Goal: Navigation & Orientation: Find specific page/section

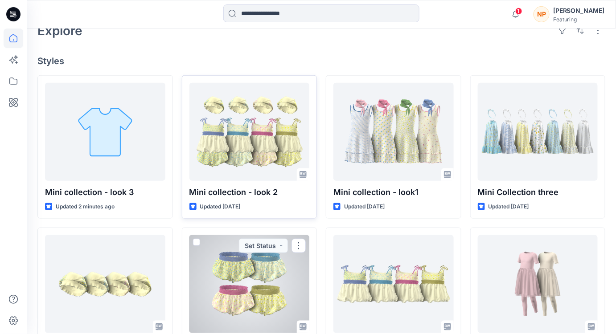
scroll to position [202, 0]
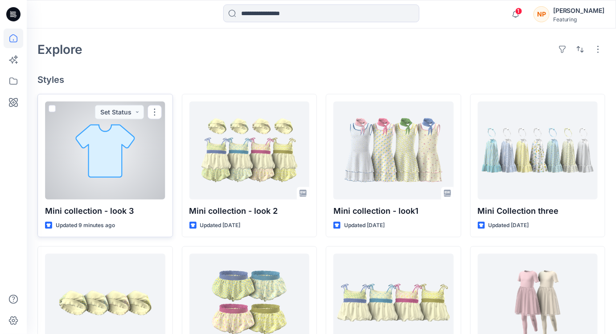
click at [133, 175] on div at bounding box center [105, 151] width 120 height 98
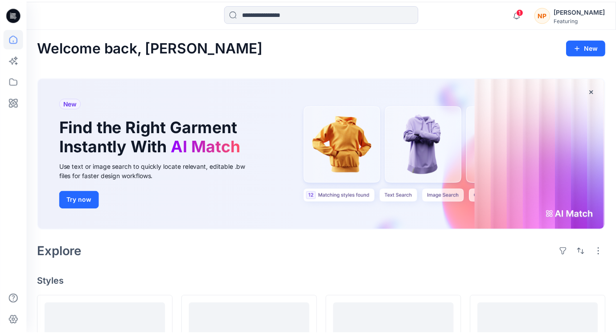
scroll to position [202, 0]
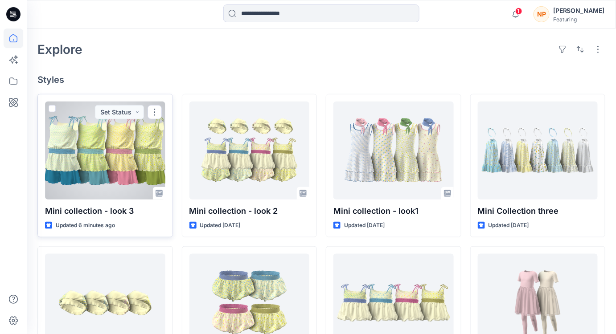
click at [111, 172] on div at bounding box center [105, 151] width 120 height 98
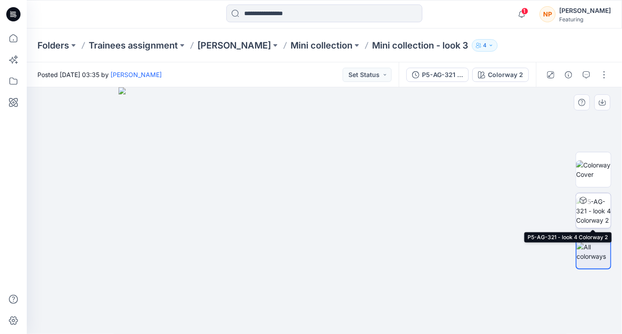
click at [590, 215] on img at bounding box center [593, 211] width 35 height 28
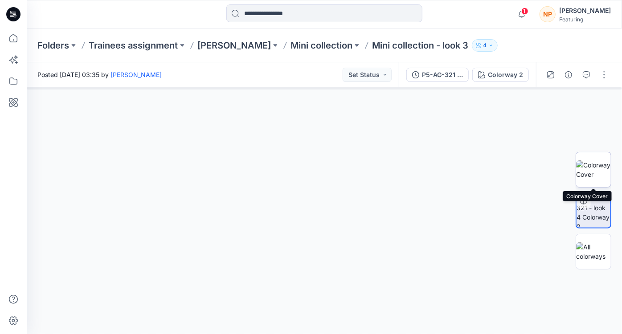
click at [600, 176] on img at bounding box center [593, 169] width 35 height 19
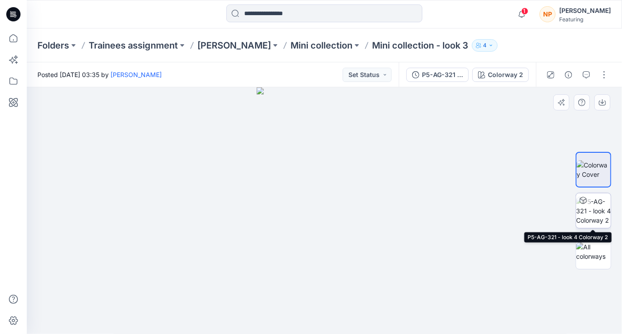
click at [608, 217] on img at bounding box center [593, 211] width 35 height 28
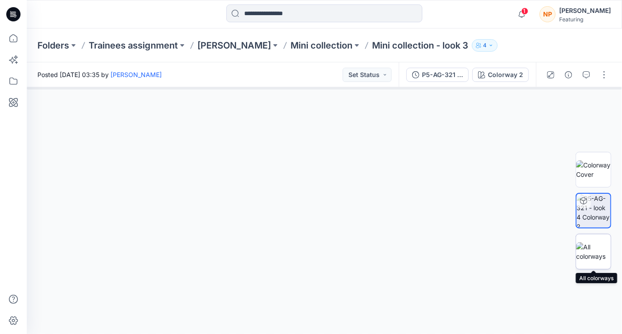
click at [604, 249] on img at bounding box center [593, 251] width 35 height 19
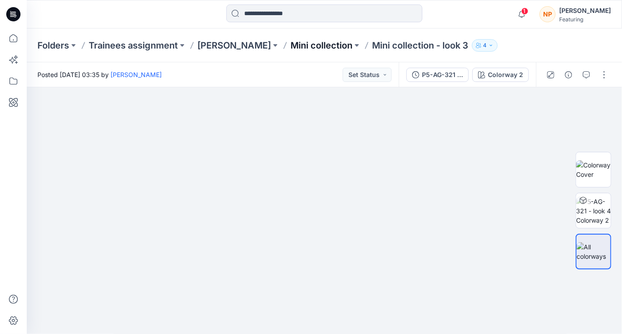
click at [307, 45] on p "Mini collection" at bounding box center [322, 45] width 62 height 12
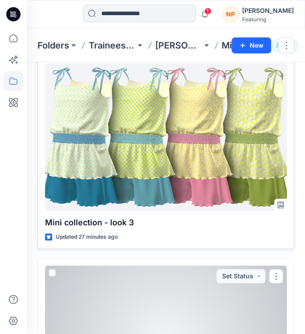
scroll to position [40, 0]
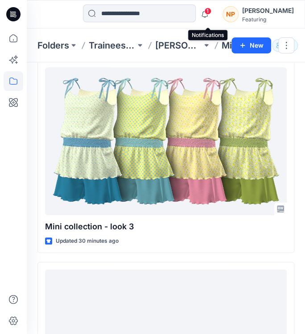
click at [209, 13] on span "1" at bounding box center [207, 11] width 7 height 7
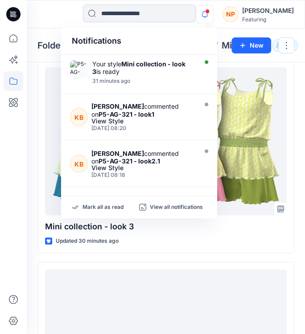
click at [68, 16] on div at bounding box center [55, 14] width 56 height 20
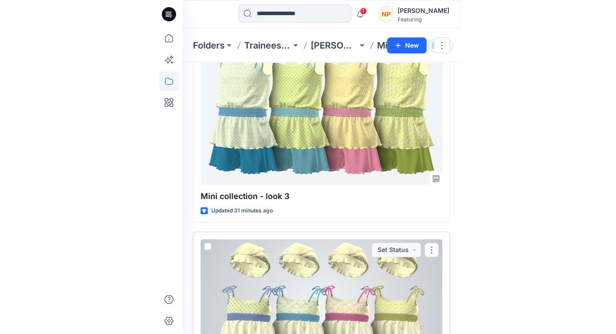
scroll to position [0, 0]
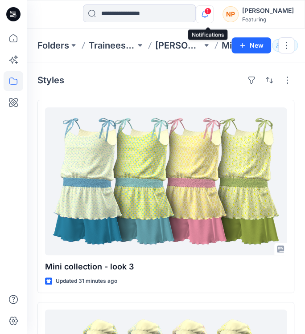
click at [206, 12] on icon "button" at bounding box center [204, 14] width 17 height 18
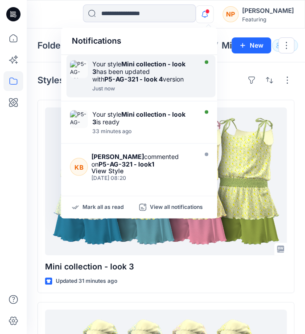
click at [188, 70] on div "Your style Mini collection - look 3 has been updated with P5-AG-321 - look 4 ve…" at bounding box center [143, 71] width 103 height 23
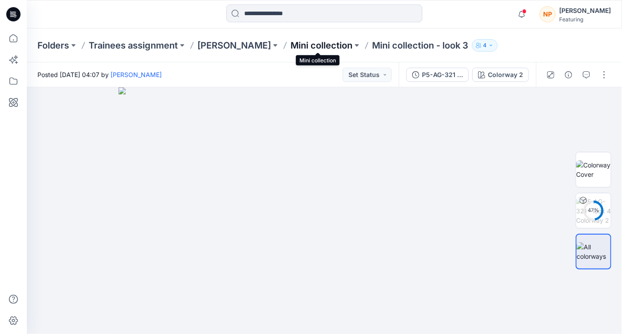
click at [340, 43] on p "Mini collection" at bounding box center [322, 45] width 62 height 12
